Goal: Information Seeking & Learning: Learn about a topic

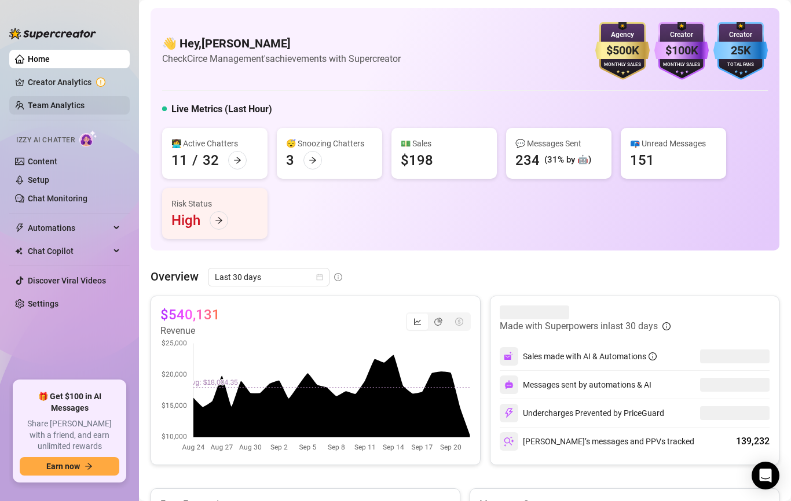
click at [69, 108] on link "Team Analytics" at bounding box center [56, 105] width 57 height 9
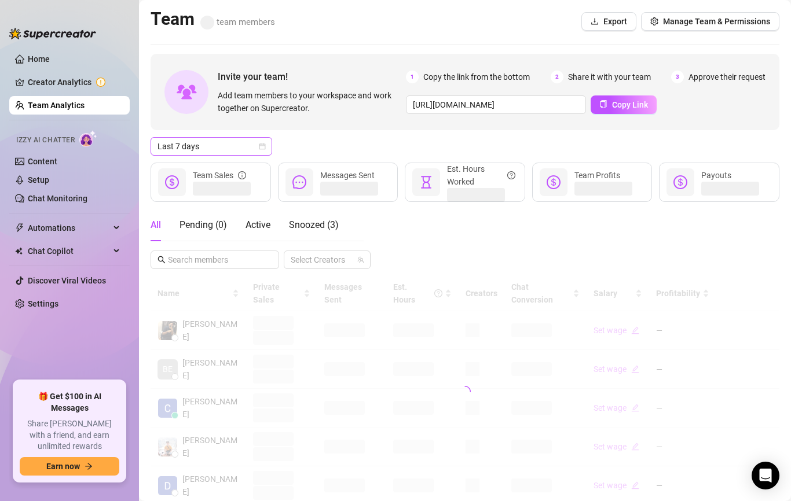
click at [222, 144] on span "Last 7 days" at bounding box center [211, 146] width 108 height 17
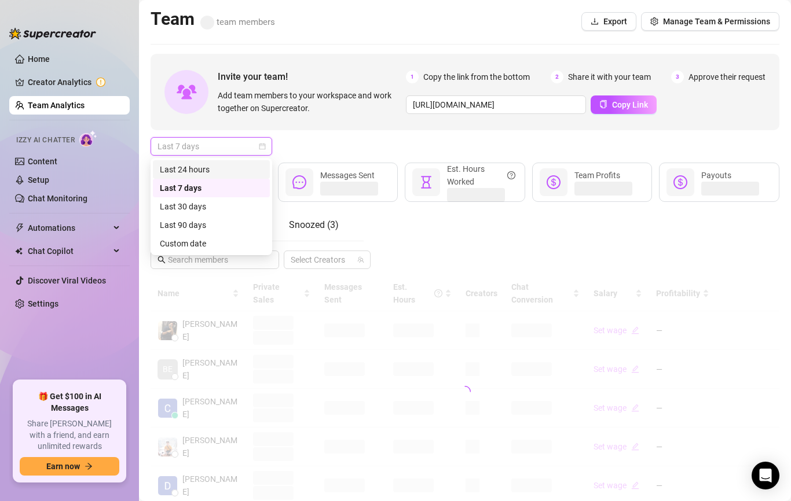
click at [399, 240] on div "All Pending ( 0 ) Active Snoozed ( 3 ) Select Creators" at bounding box center [464, 239] width 629 height 60
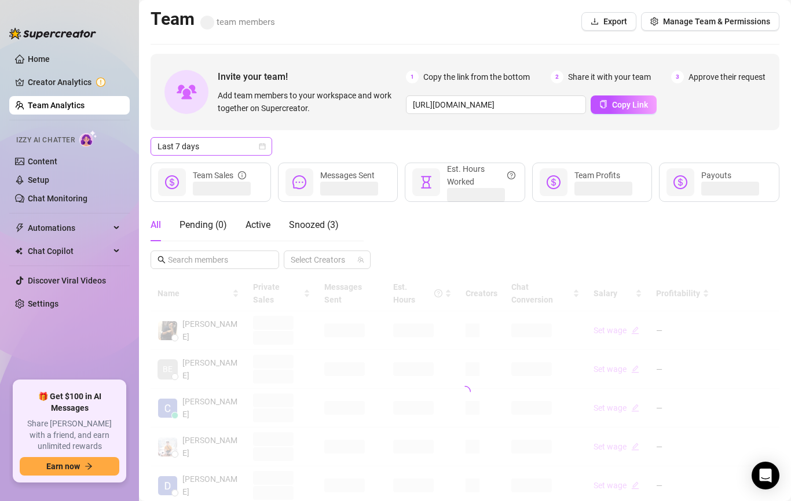
click at [260, 143] on icon "calendar" at bounding box center [262, 146] width 7 height 7
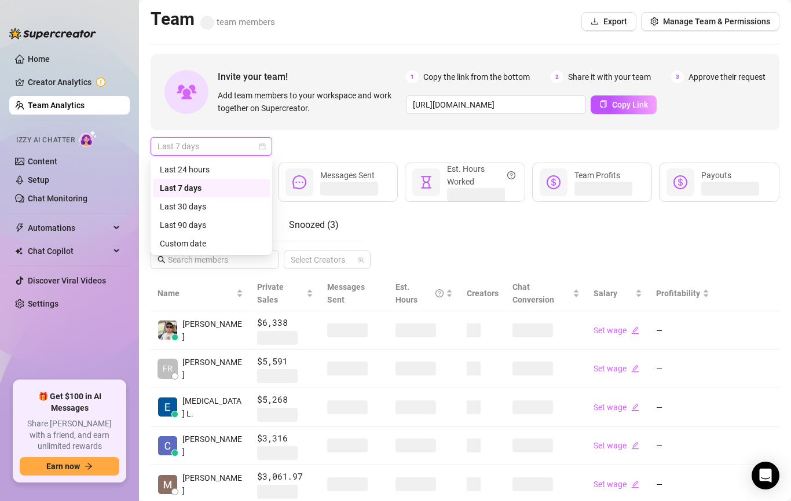
click at [222, 255] on div "Last 24 hours Last 7 days Last 30 days Last 24 hours Last 7 days Last 30 days L…" at bounding box center [211, 206] width 122 height 97
click at [221, 247] on div "Custom date" at bounding box center [211, 243] width 103 height 13
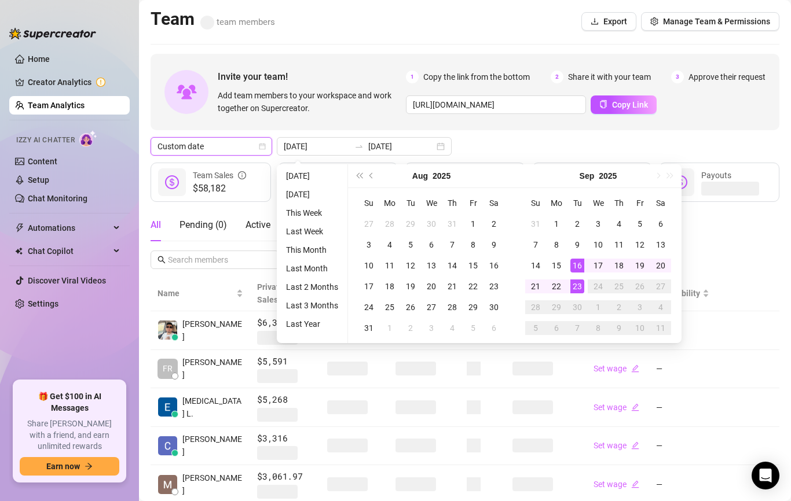
type input "[DATE]"
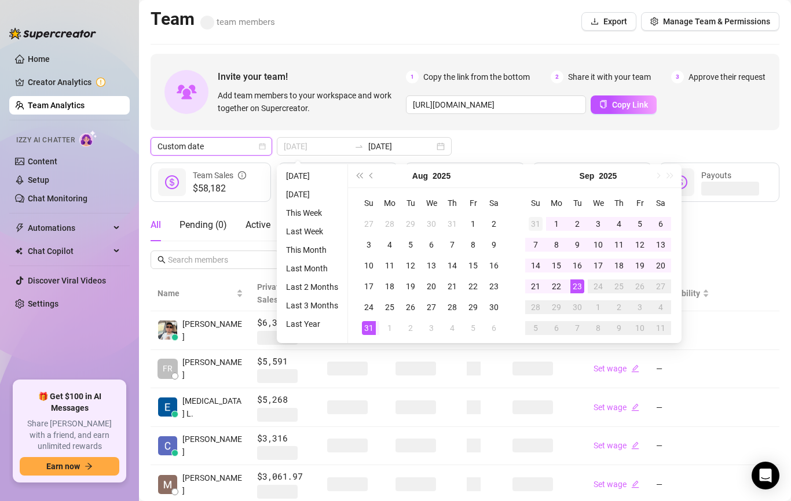
click at [537, 222] on div "31" at bounding box center [535, 224] width 14 height 14
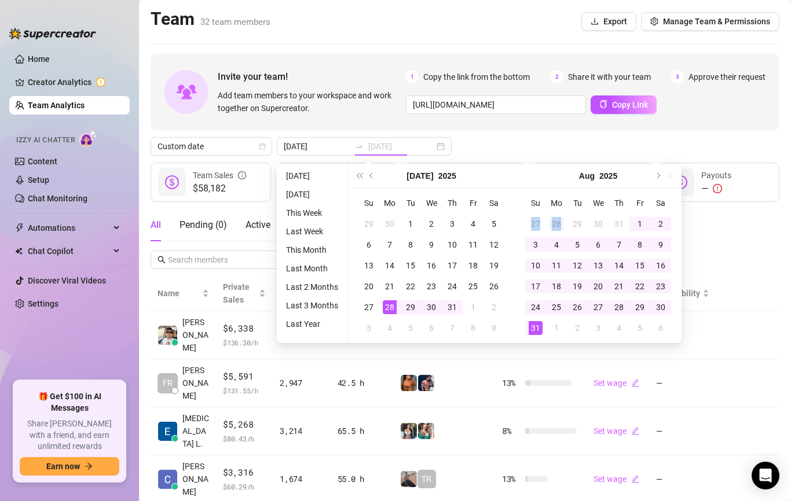
drag, startPoint x: 537, startPoint y: 222, endPoint x: 555, endPoint y: 221, distance: 18.0
click at [555, 221] on tr "27 28 29 30 31 1 2" at bounding box center [598, 224] width 146 height 21
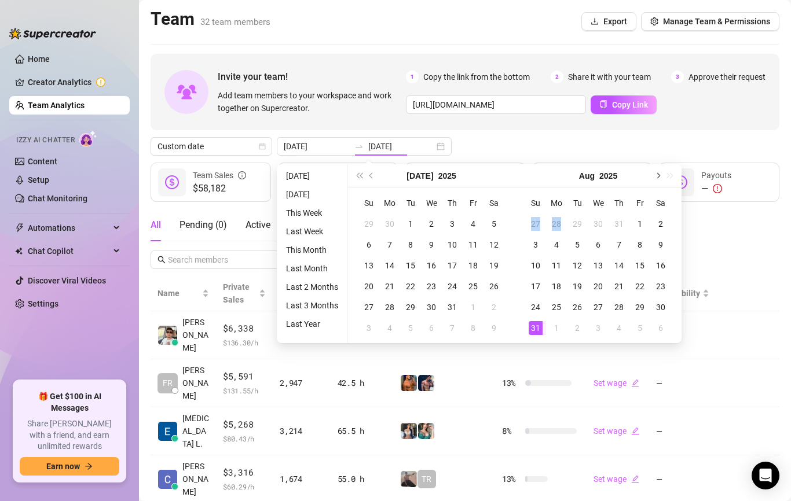
click at [660, 175] on button "Next month (PageDown)" at bounding box center [657, 175] width 13 height 23
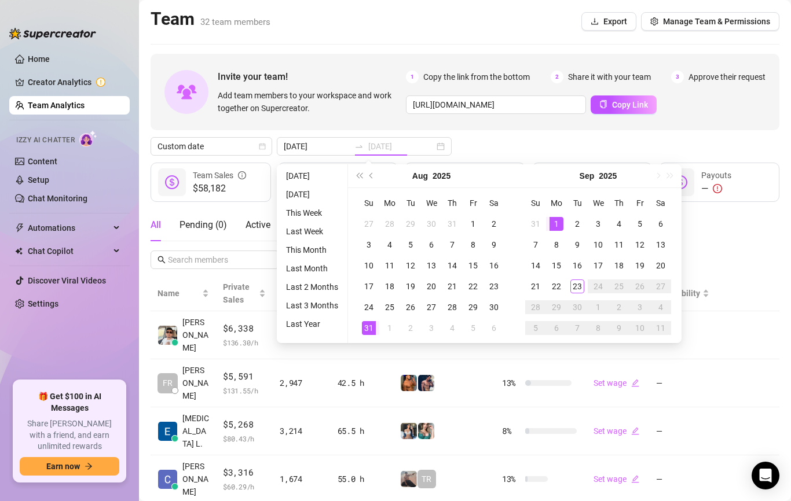
click at [557, 226] on div "1" at bounding box center [556, 224] width 14 height 14
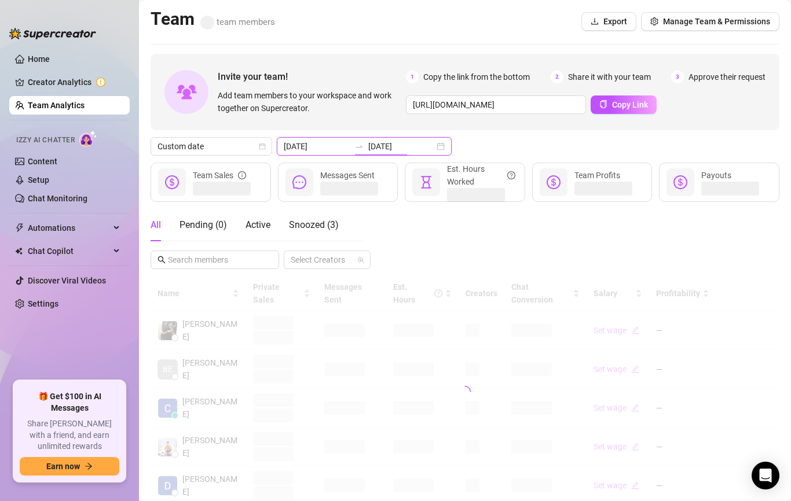
click at [368, 146] on input "[DATE]" at bounding box center [401, 146] width 66 height 13
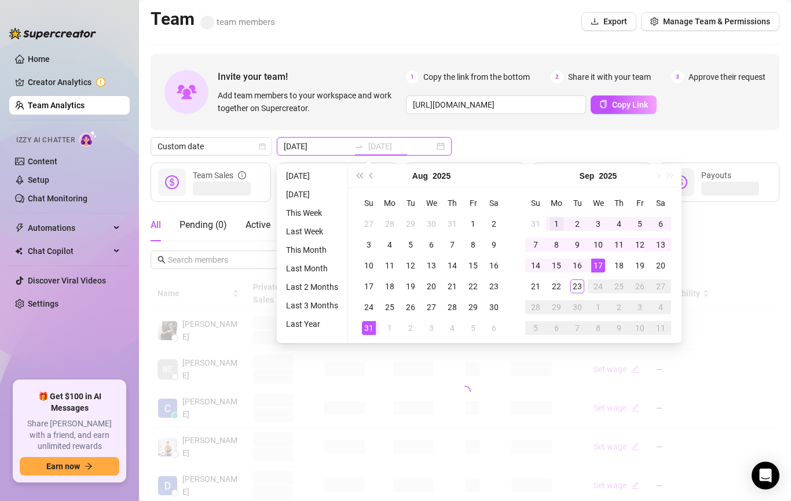
type input "[DATE]"
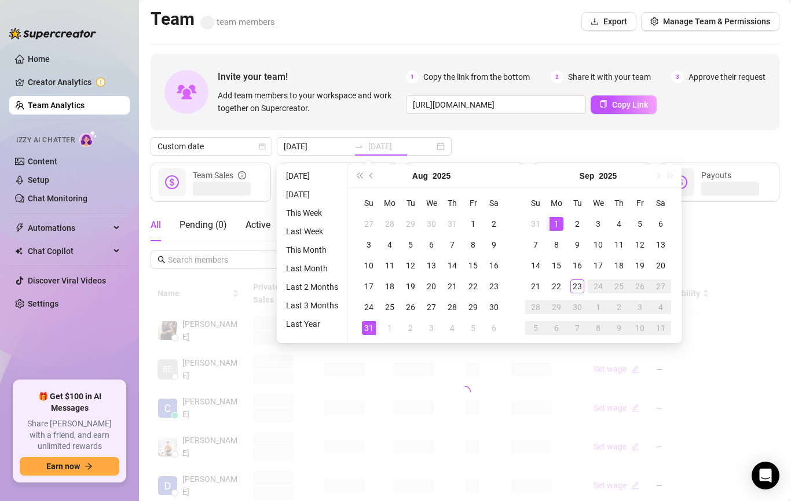
click at [555, 219] on div "1" at bounding box center [556, 224] width 14 height 14
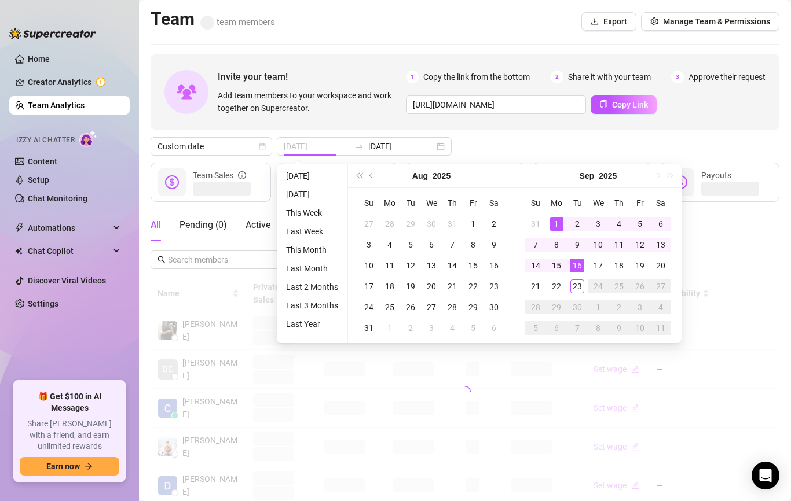
click at [579, 289] on div "23" at bounding box center [577, 287] width 14 height 14
type input "[DATE]"
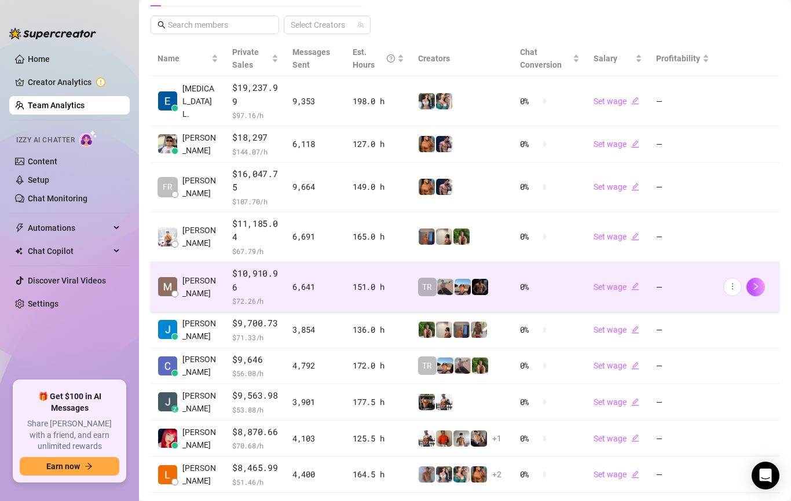
scroll to position [294, 0]
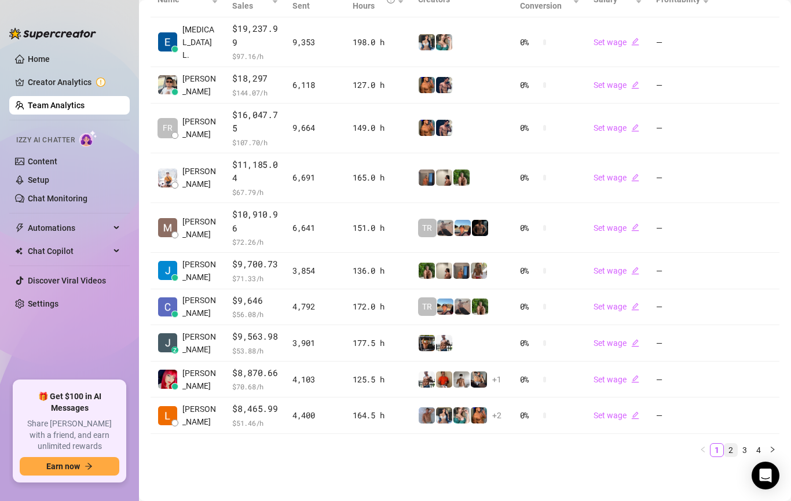
click at [731, 453] on link "2" at bounding box center [730, 450] width 13 height 13
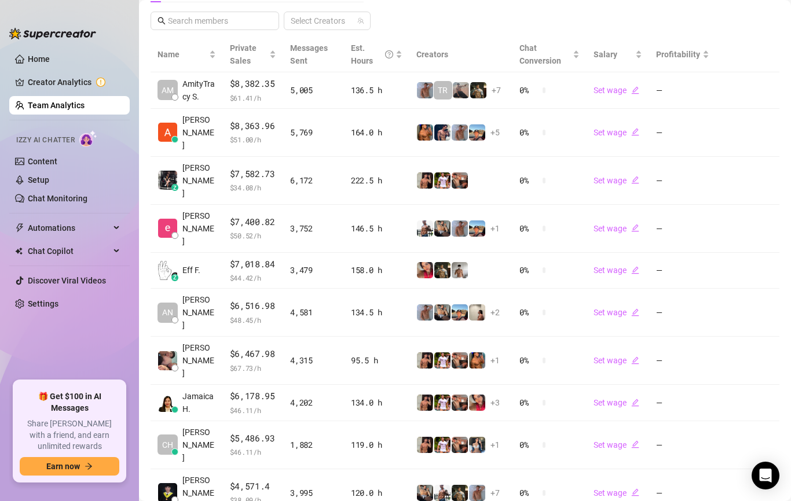
scroll to position [0, 0]
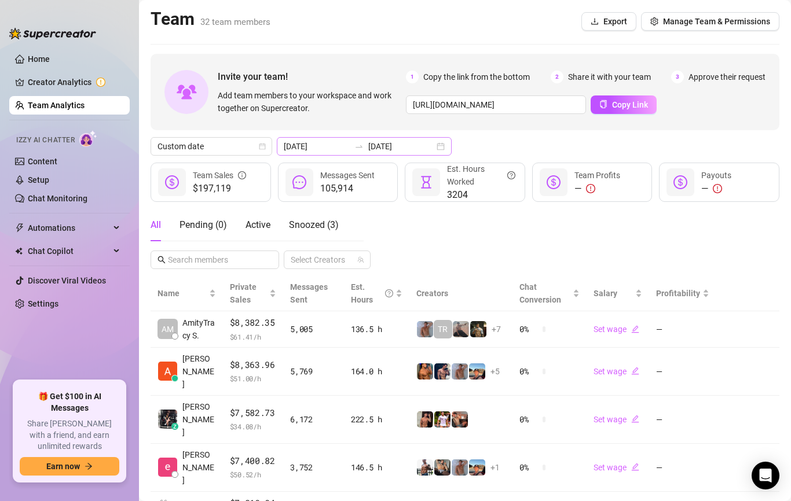
click at [352, 141] on div "[DATE] [DATE]" at bounding box center [364, 146] width 175 height 19
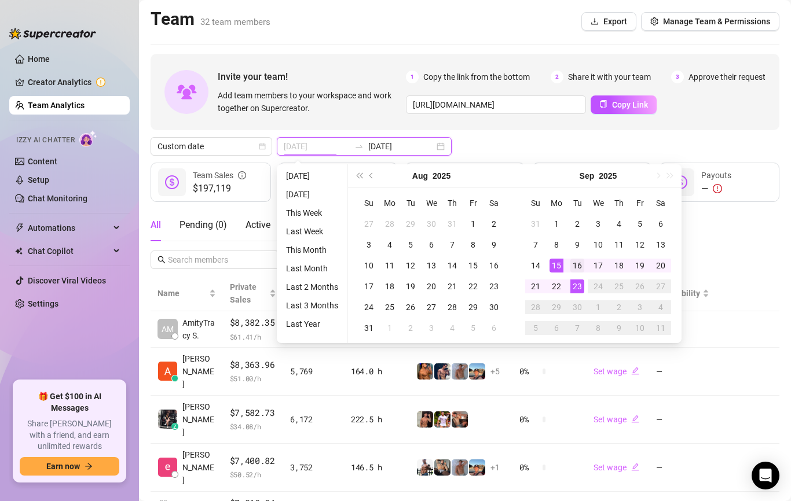
type input "[DATE]"
click at [575, 274] on td "16" at bounding box center [577, 265] width 21 height 21
type input "[DATE]"
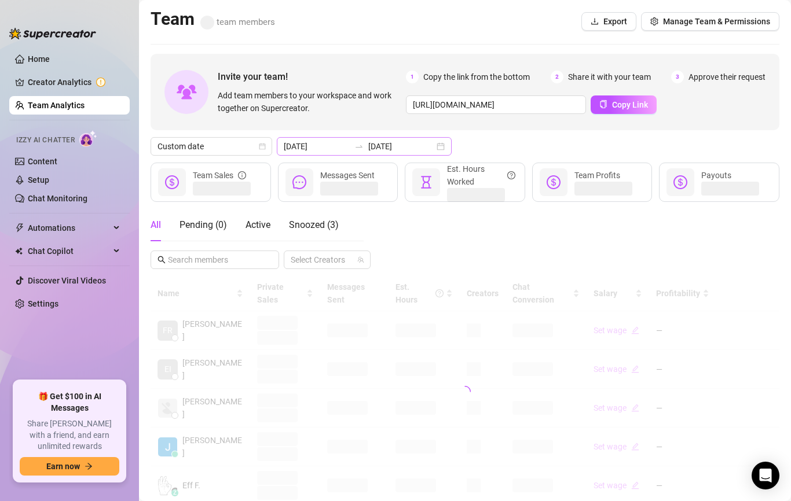
click at [350, 139] on div "[DATE] [DATE]" at bounding box center [364, 146] width 175 height 19
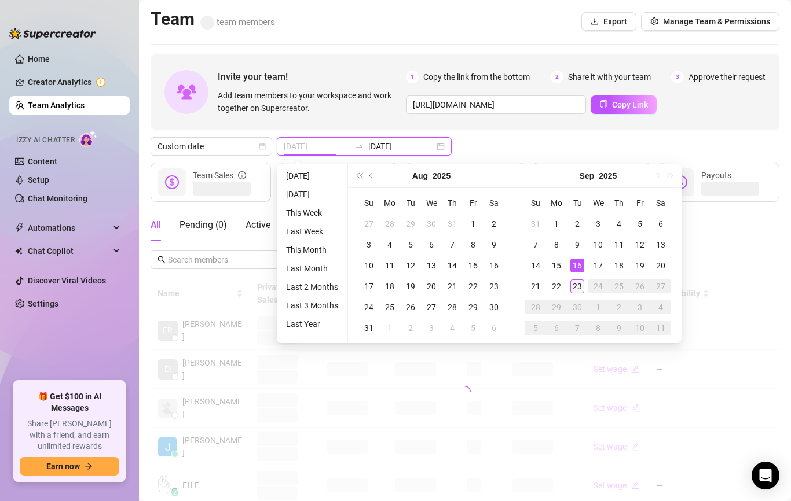
type input "[DATE]"
click at [581, 281] on div "23" at bounding box center [577, 287] width 14 height 14
type input "[DATE]"
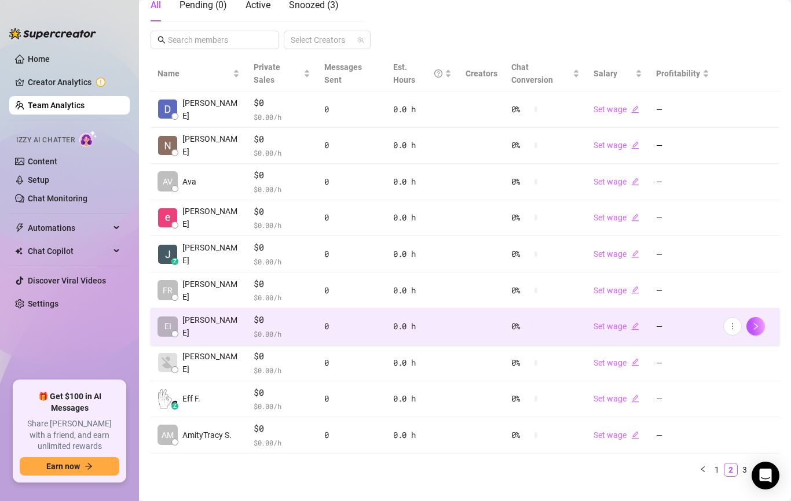
scroll to position [226, 0]
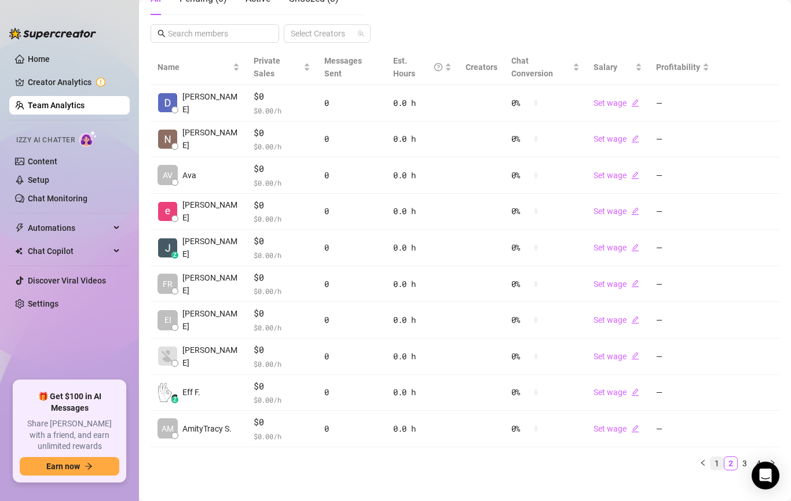
click at [720, 457] on link "1" at bounding box center [716, 463] width 13 height 13
